Goal: Information Seeking & Learning: Learn about a topic

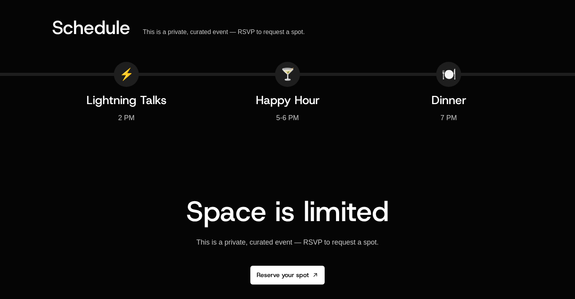
scroll to position [1226, 0]
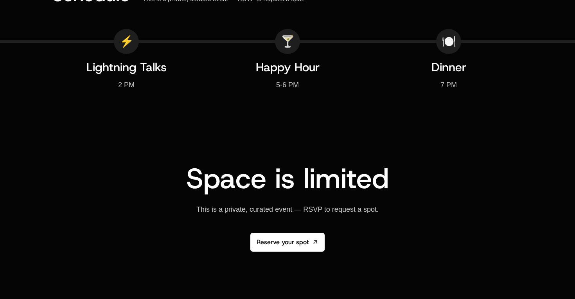
click at [292, 212] on div "This is a private, curated event — RSVP to request a spot." at bounding box center [287, 209] width 182 height 9
click at [302, 219] on div "Space is limited This is a private, curated event — RSVP to request a spot. Res…" at bounding box center [287, 226] width 471 height 125
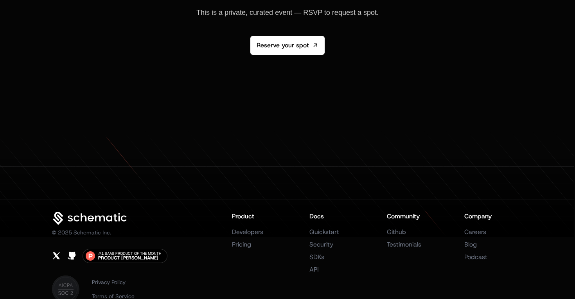
scroll to position [1470, 0]
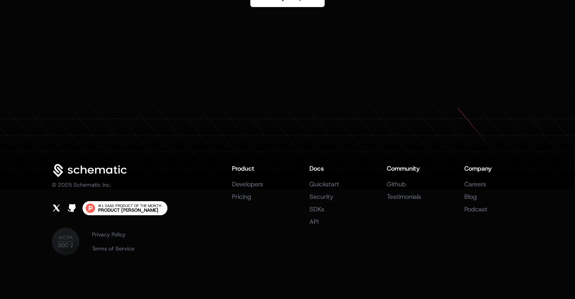
click at [147, 210] on span "#1 SaaS Product of the Month Product Hunt" at bounding box center [129, 208] width 63 height 9
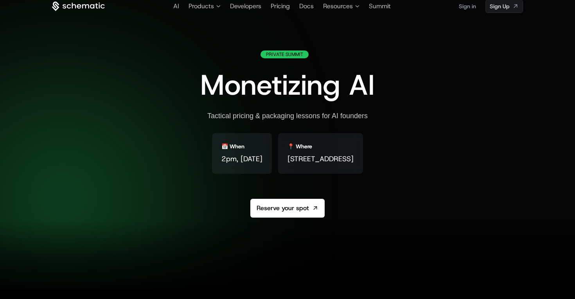
scroll to position [0, 0]
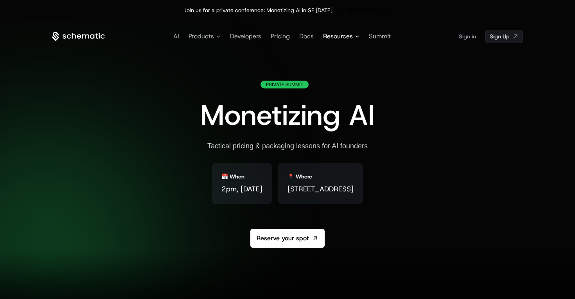
click at [344, 36] on span "Resources" at bounding box center [338, 36] width 30 height 9
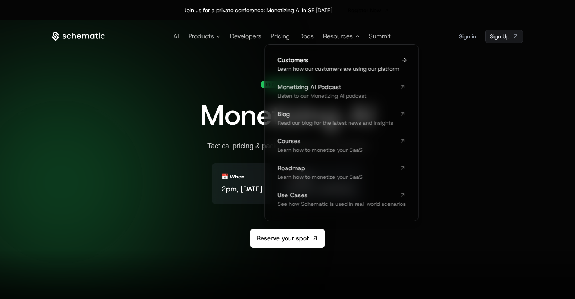
click at [331, 66] on span "Learn how our customers are using our platform" at bounding box center [338, 68] width 122 height 7
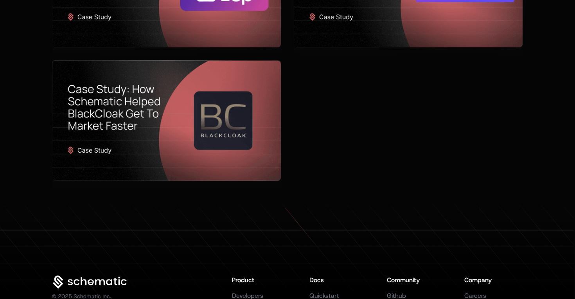
scroll to position [660, 0]
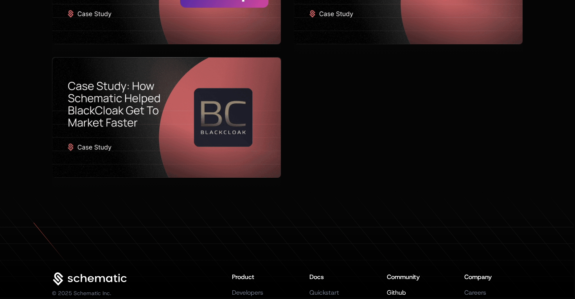
click at [399, 288] on link "Github" at bounding box center [396, 292] width 19 height 8
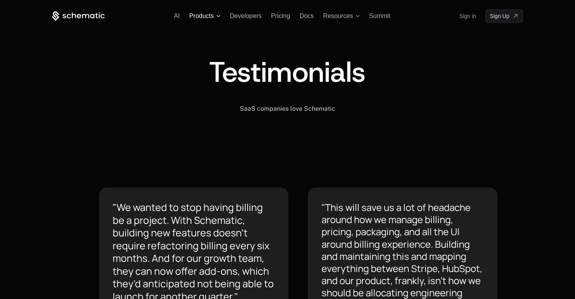
click at [210, 14] on span "Products" at bounding box center [201, 16] width 25 height 7
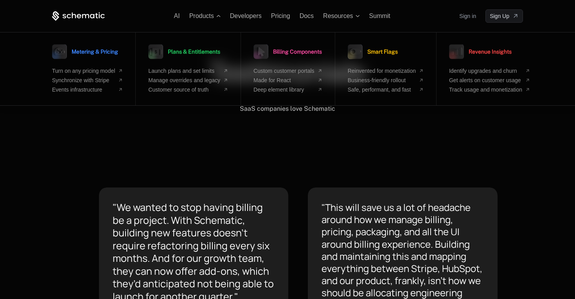
click at [173, 12] on div "AI Products Metering & Pricing Turn on any pricing model Synchronize with Strip…" at bounding box center [287, 15] width 471 height 13
click at [175, 13] on span "AI" at bounding box center [177, 16] width 6 height 7
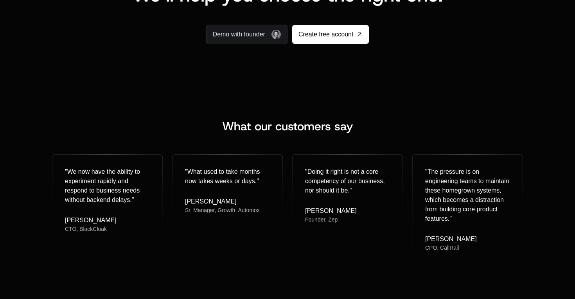
scroll to position [1760, 0]
